Goal: Find specific page/section: Find specific page/section

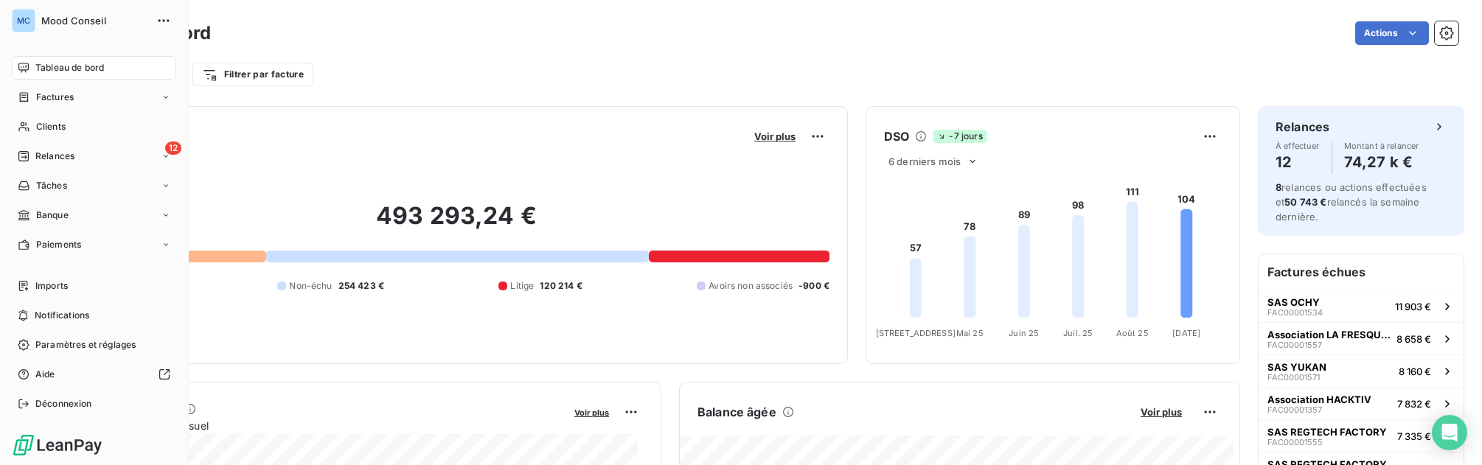
click at [50, 68] on span "Tableau de bord" at bounding box center [69, 67] width 69 height 13
click at [82, 153] on div "12 Relances" at bounding box center [94, 157] width 164 height 24
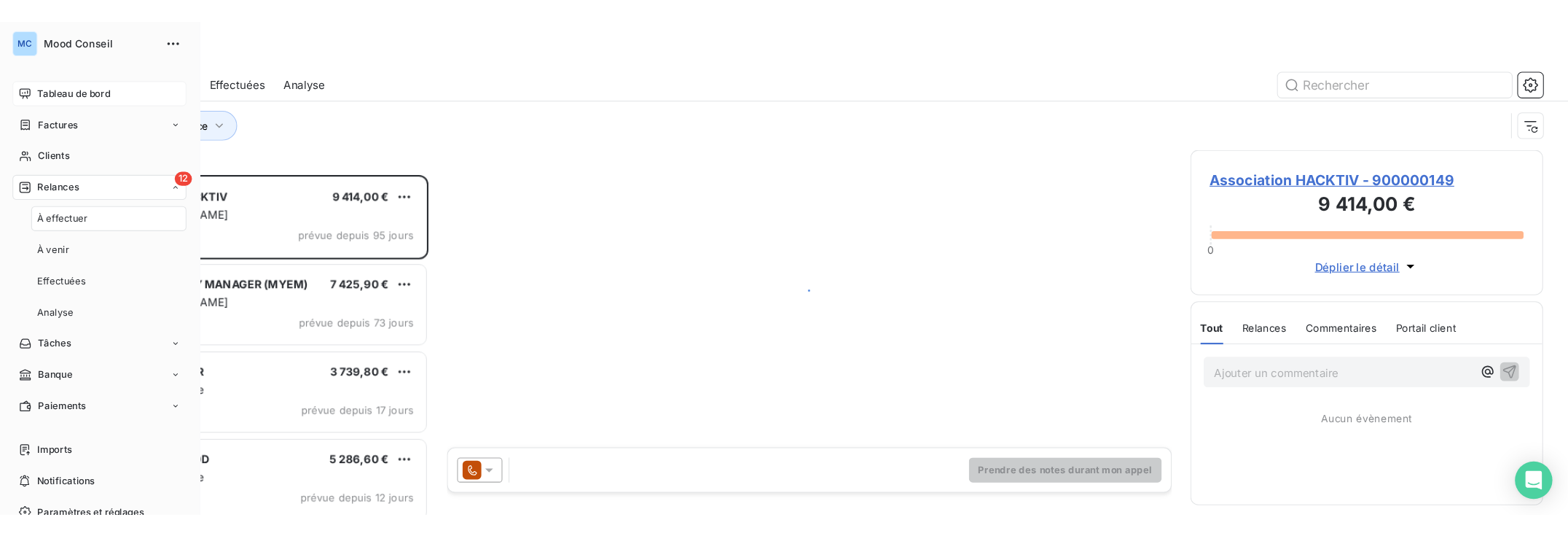
scroll to position [307, 318]
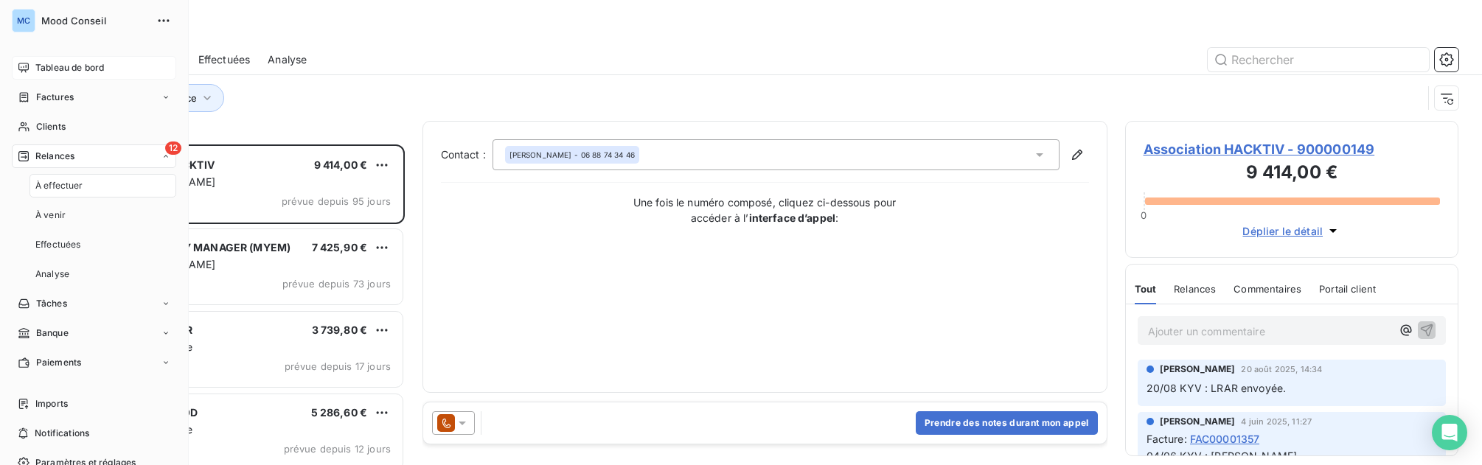
click at [86, 70] on span "Tableau de bord" at bounding box center [69, 67] width 69 height 13
